Goal: Task Accomplishment & Management: Use online tool/utility

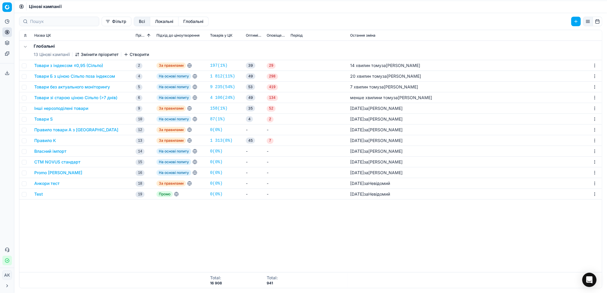
click at [7, 33] on icon at bounding box center [7, 32] width 0 height 2
click at [35, 42] on link "Оптимізаційні групи" at bounding box center [57, 43] width 69 height 8
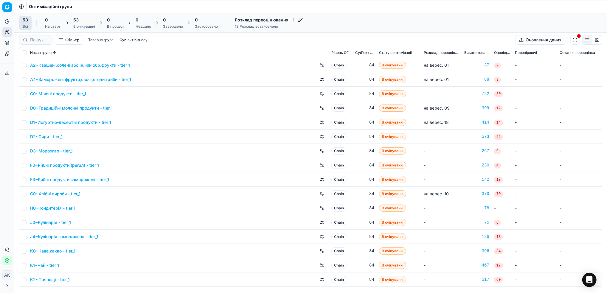
click at [88, 22] on div "53" at bounding box center [84, 20] width 22 height 6
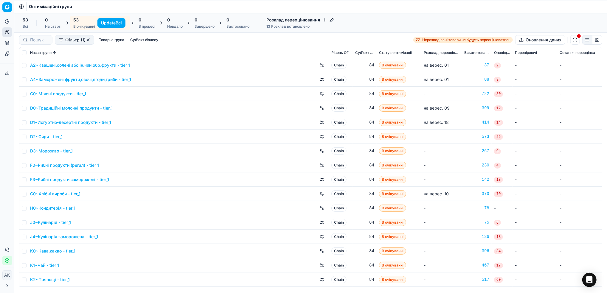
click at [108, 23] on button "Update Всі" at bounding box center [111, 23] width 28 height 10
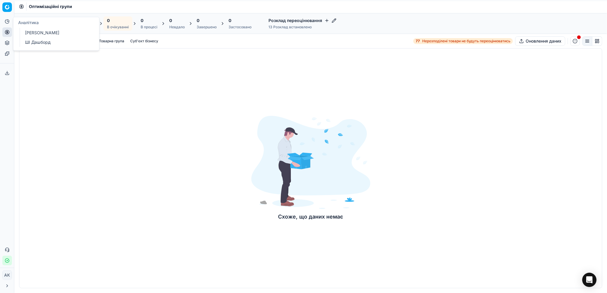
click at [25, 28] on ul "БІ Дашборд ШІ Дашборд" at bounding box center [58, 37] width 76 height 19
click at [123, 126] on div "Схоже, що даних немає" at bounding box center [310, 168] width 583 height 240
click at [34, 25] on div "Всі" at bounding box center [42, 27] width 39 height 5
